Goal: Task Accomplishment & Management: Complete application form

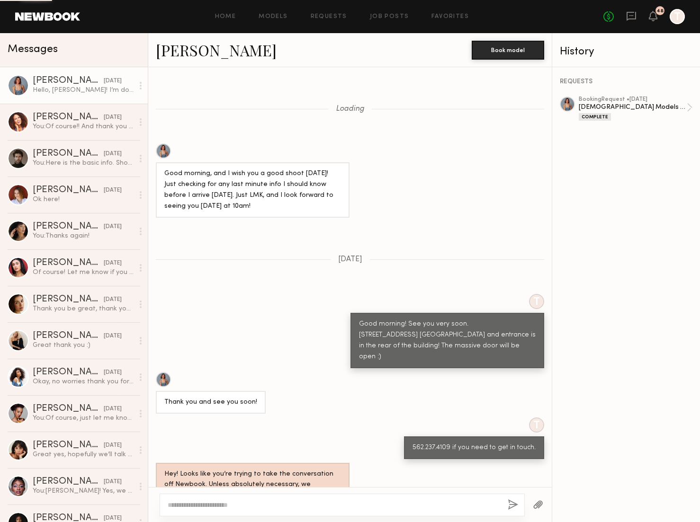
scroll to position [888, 0]
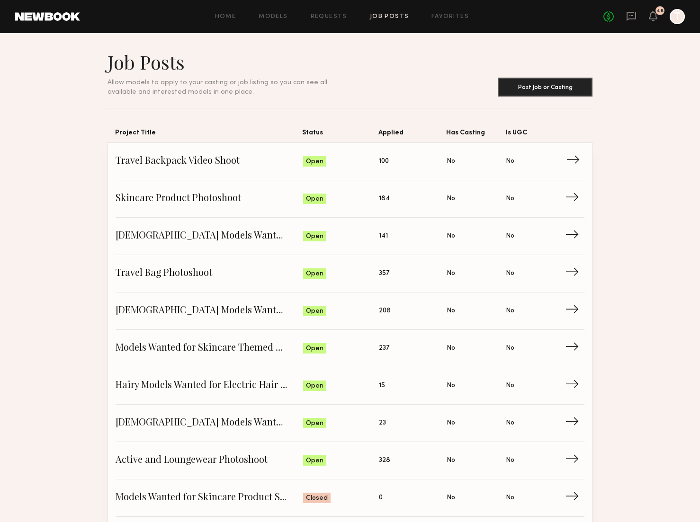
click at [199, 160] on span "Travel Backpack Video Shoot" at bounding box center [208, 161] width 187 height 14
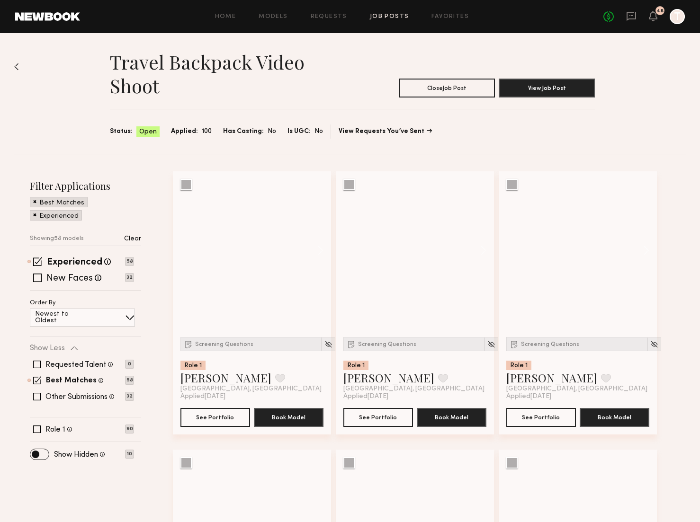
click at [34, 214] on span at bounding box center [34, 214] width 3 height 9
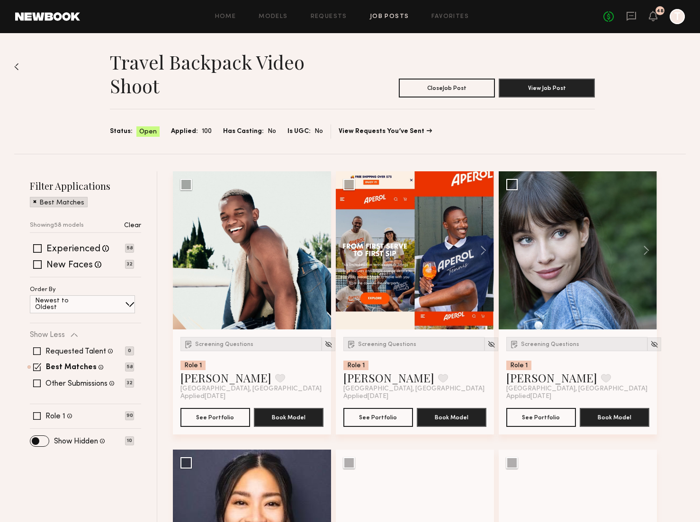
click at [34, 201] on span at bounding box center [34, 201] width 3 height 9
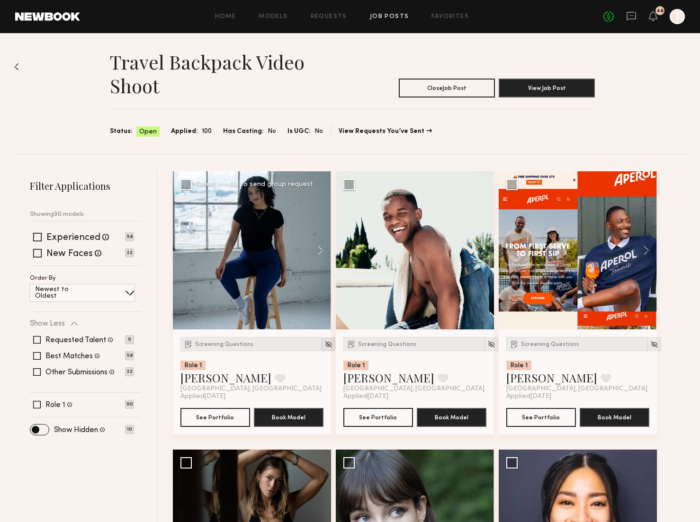
click at [324, 344] on img at bounding box center [328, 344] width 8 height 8
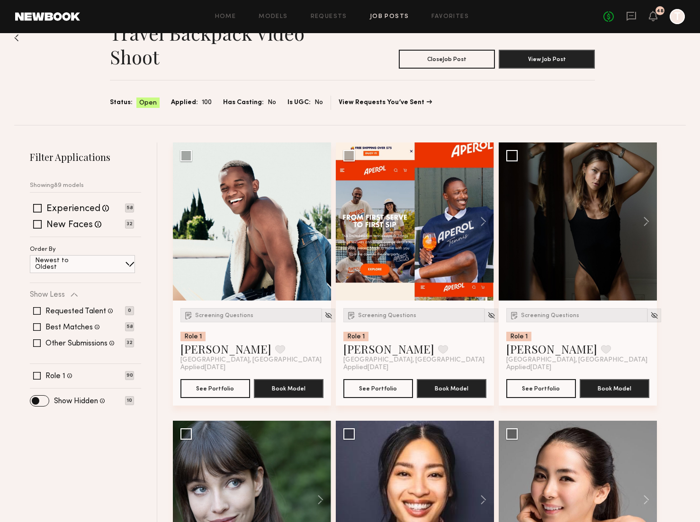
scroll to position [37, 0]
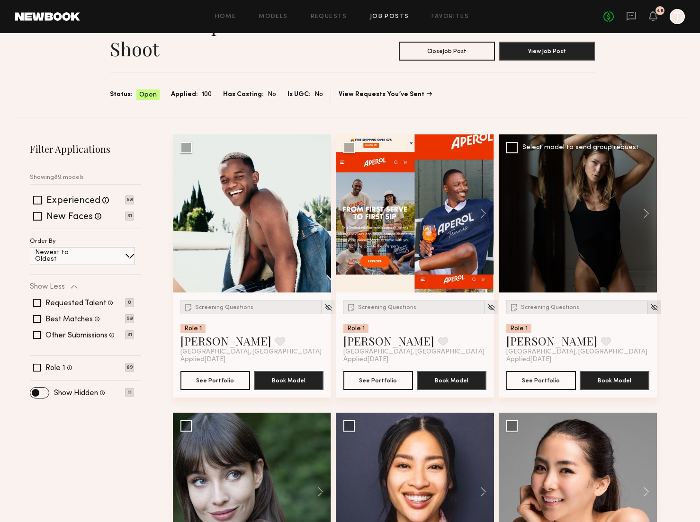
click at [650, 307] on img at bounding box center [654, 307] width 8 height 8
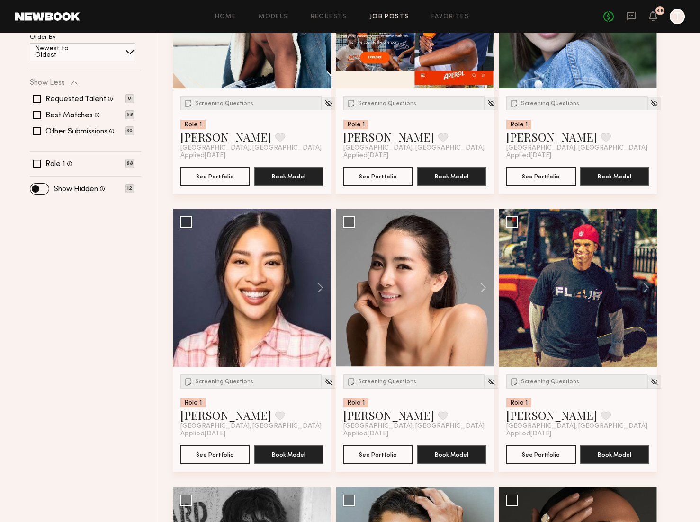
scroll to position [260, 0]
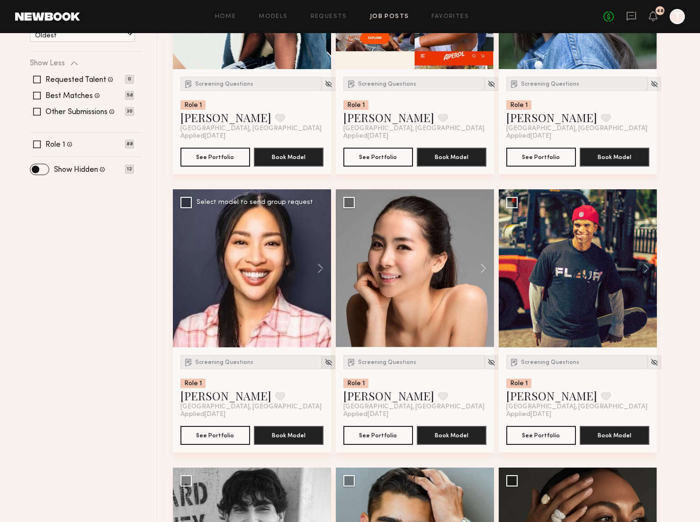
click at [324, 359] on img at bounding box center [328, 362] width 8 height 8
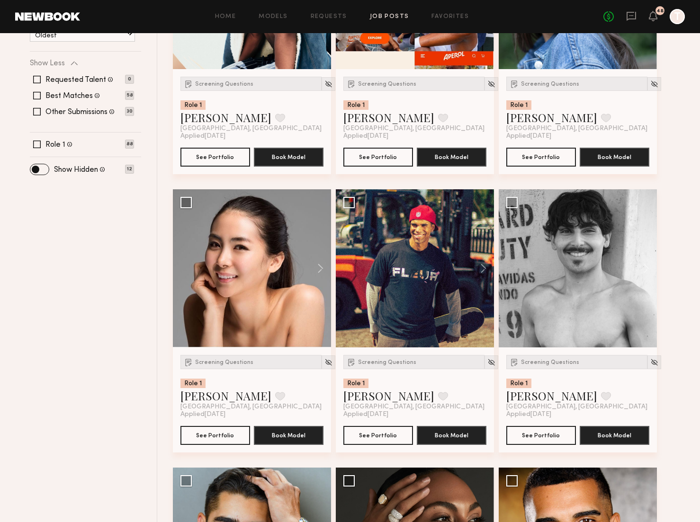
click at [324, 359] on img at bounding box center [328, 362] width 8 height 8
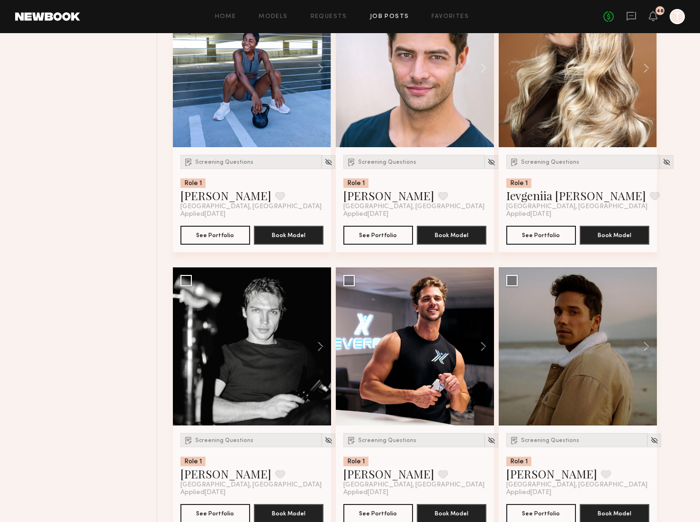
scroll to position [1298, 0]
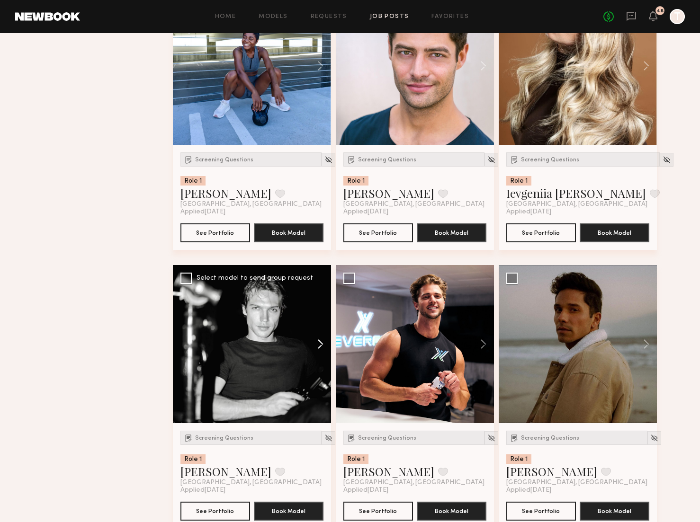
click at [321, 345] on button at bounding box center [316, 344] width 30 height 158
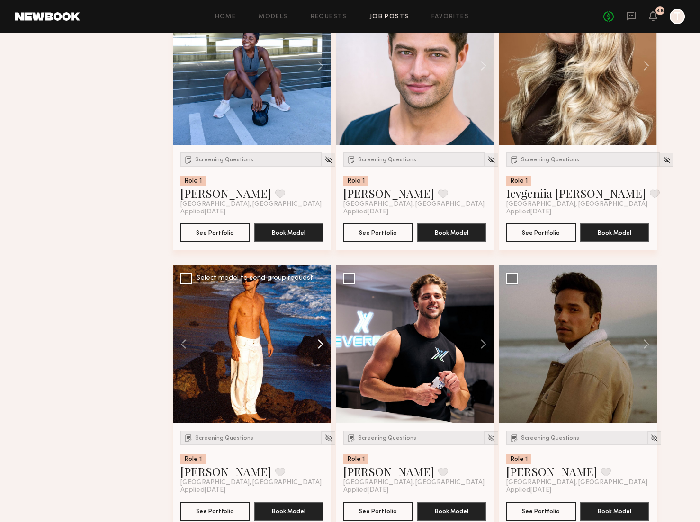
click at [321, 345] on button at bounding box center [316, 344] width 30 height 158
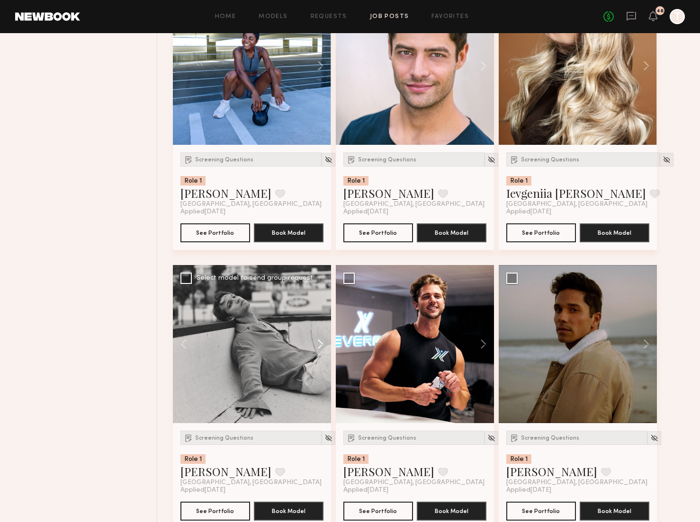
click at [321, 345] on button at bounding box center [316, 344] width 30 height 158
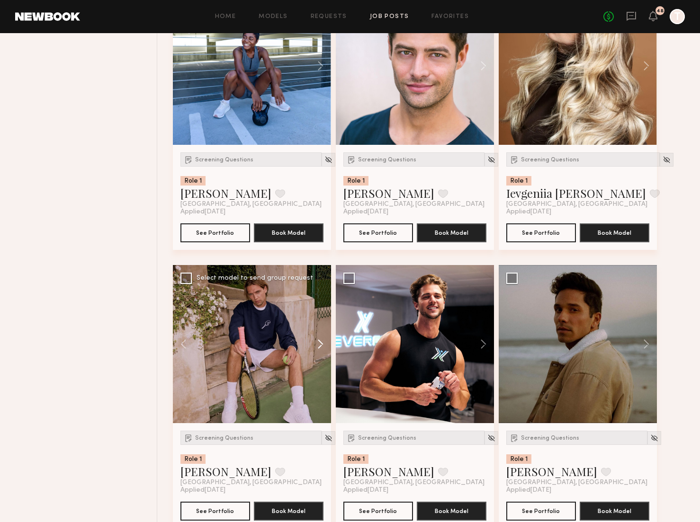
click at [321, 345] on button at bounding box center [316, 344] width 30 height 158
